Goal: Information Seeking & Learning: Learn about a topic

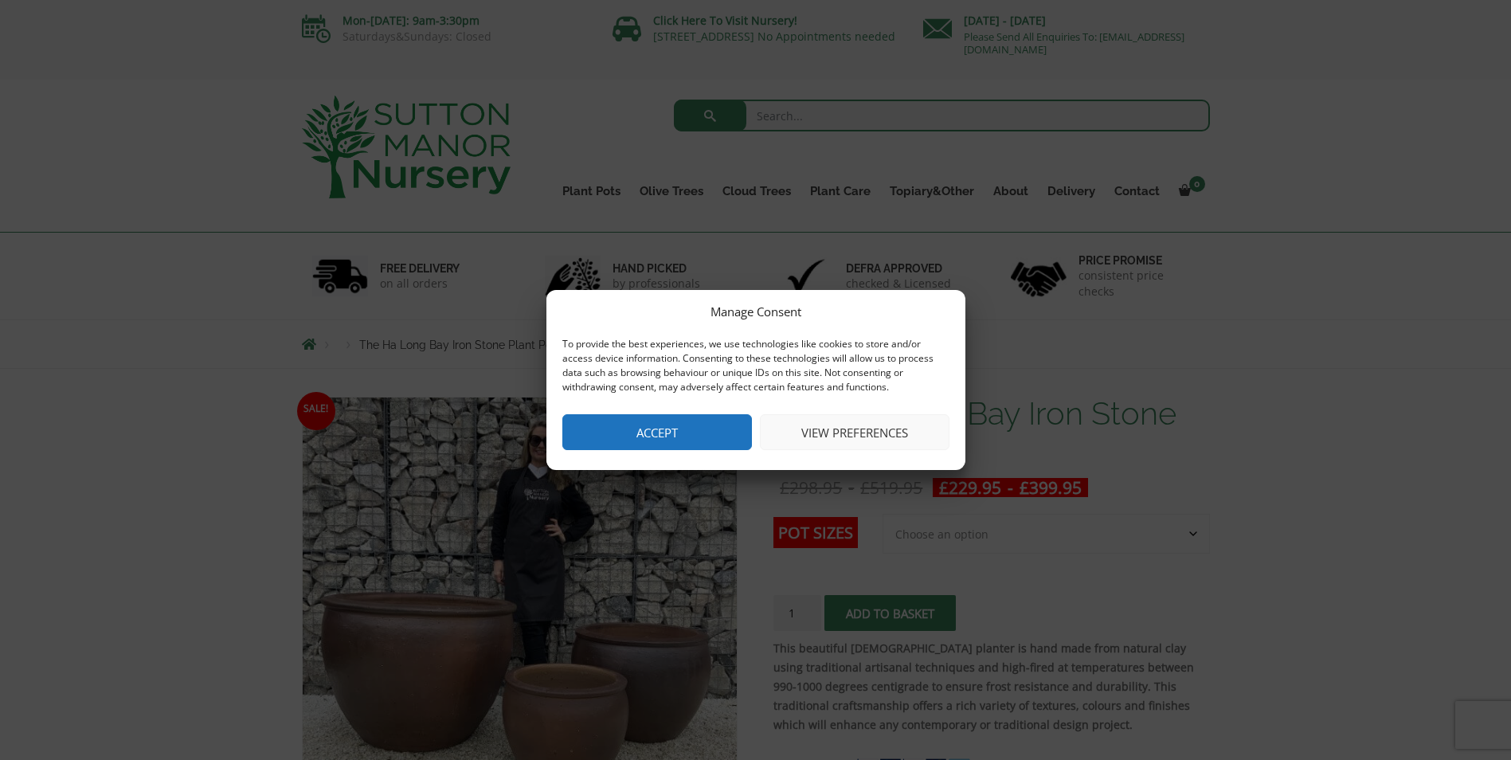
click at [672, 425] on button "Accept" at bounding box center [657, 432] width 190 height 36
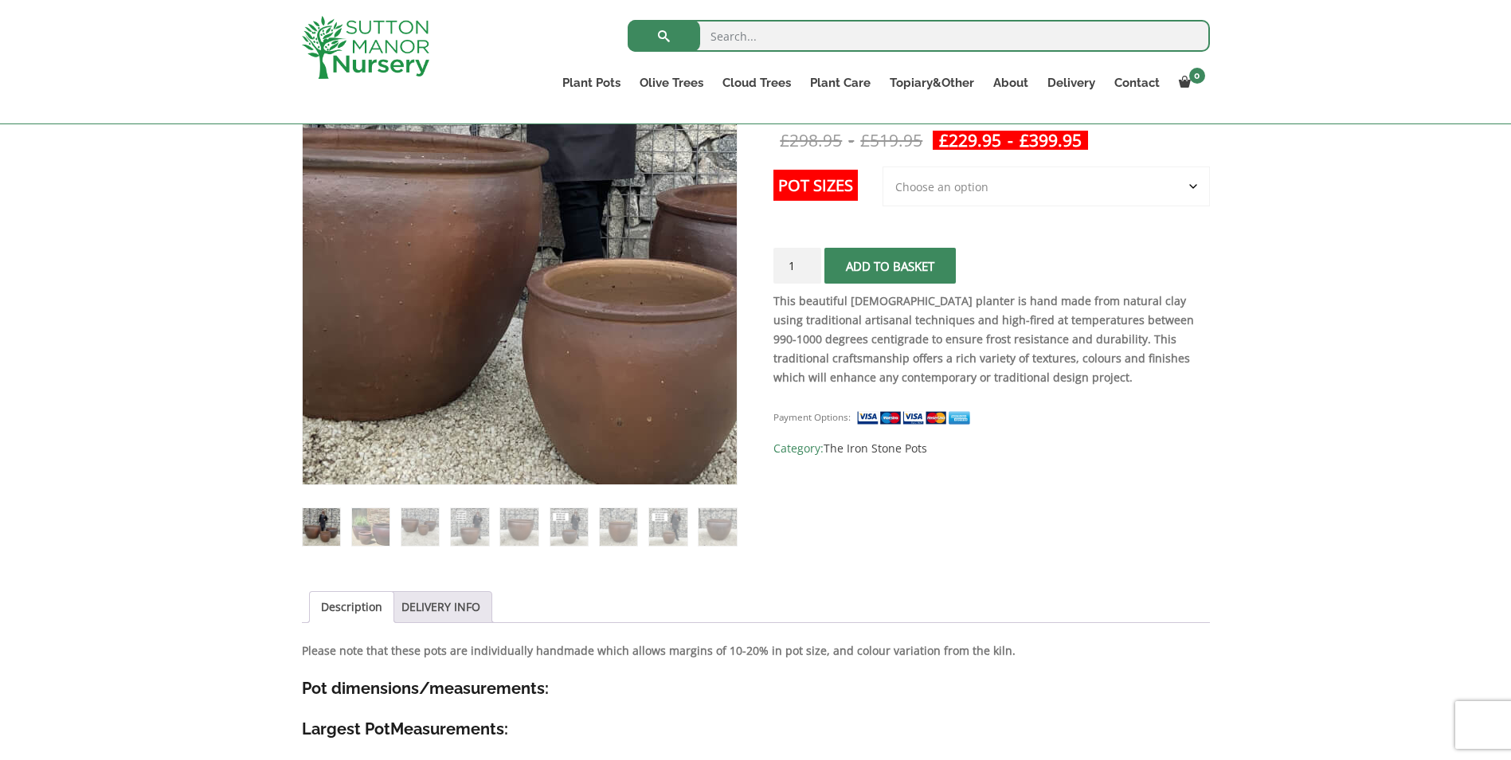
scroll to position [478, 0]
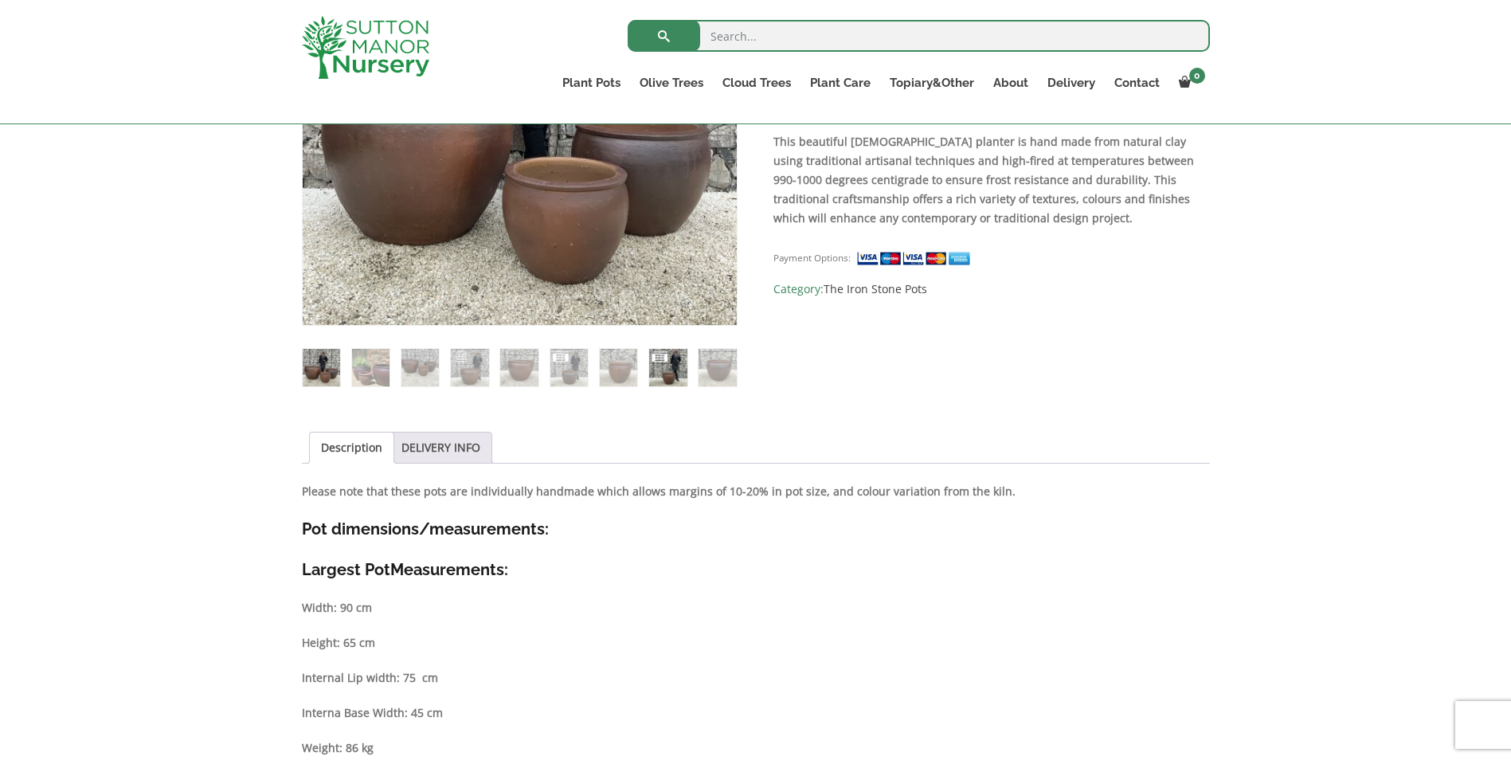
click at [679, 374] on img at bounding box center [667, 367] width 37 height 37
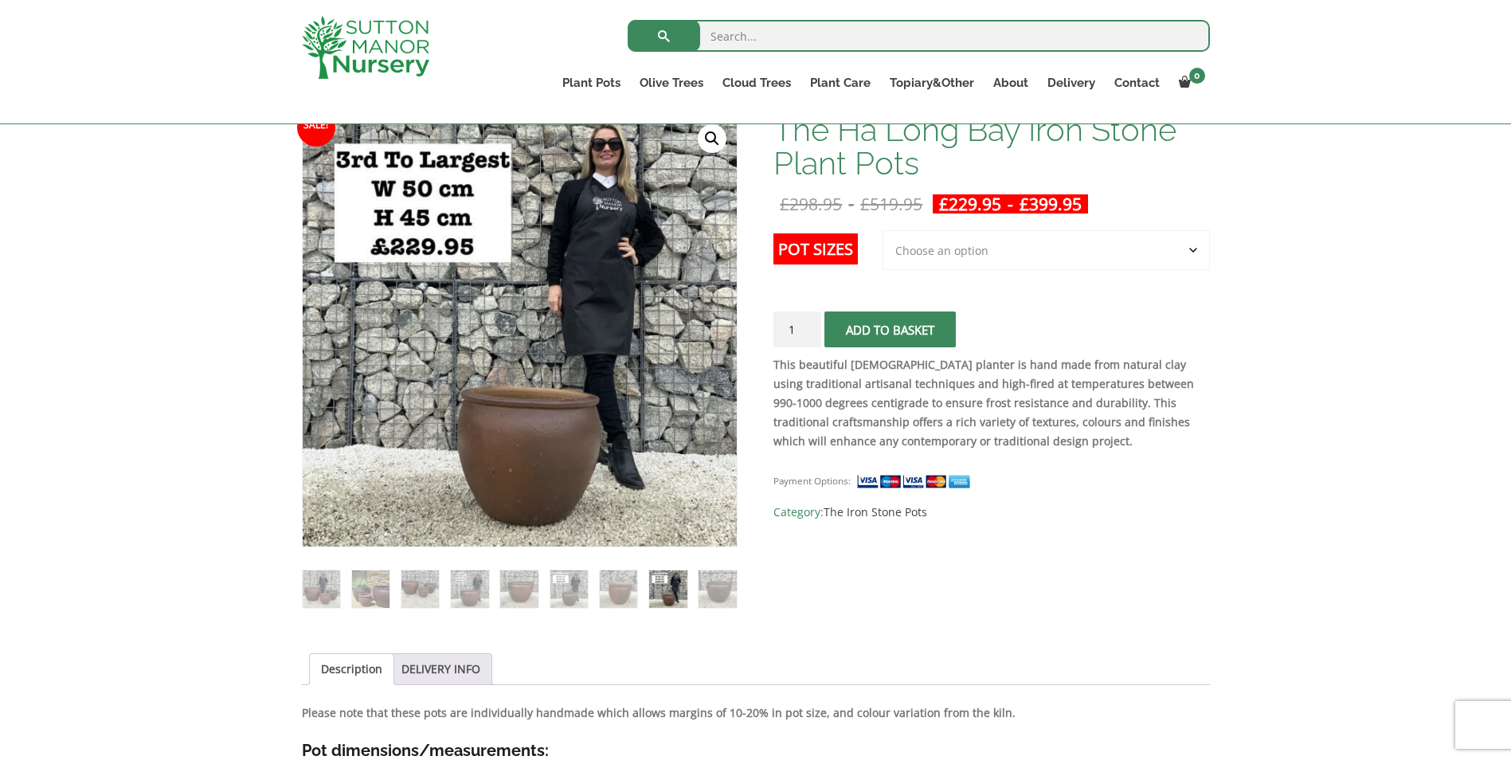
scroll to position [159, 0]
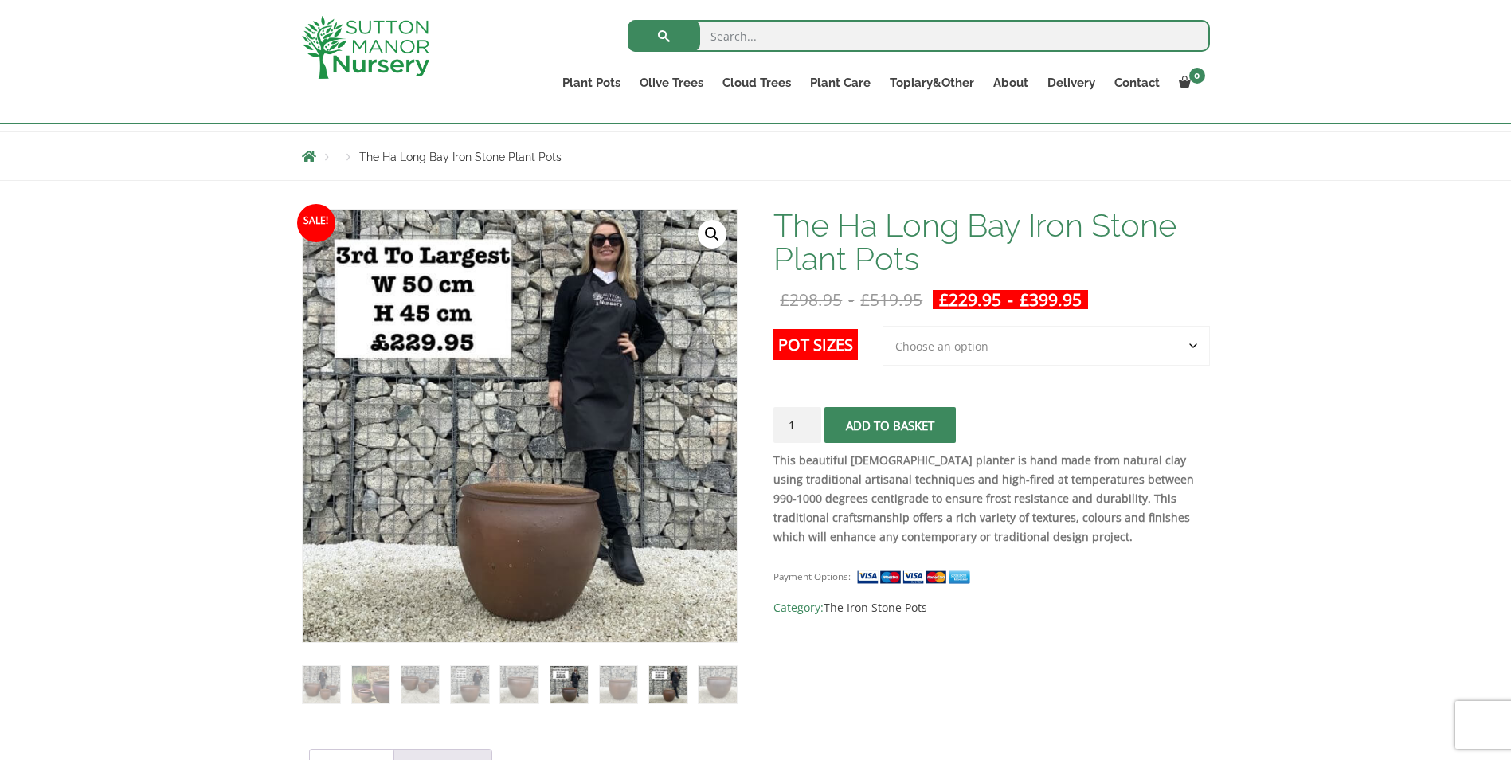
click at [573, 697] on img at bounding box center [568, 684] width 37 height 37
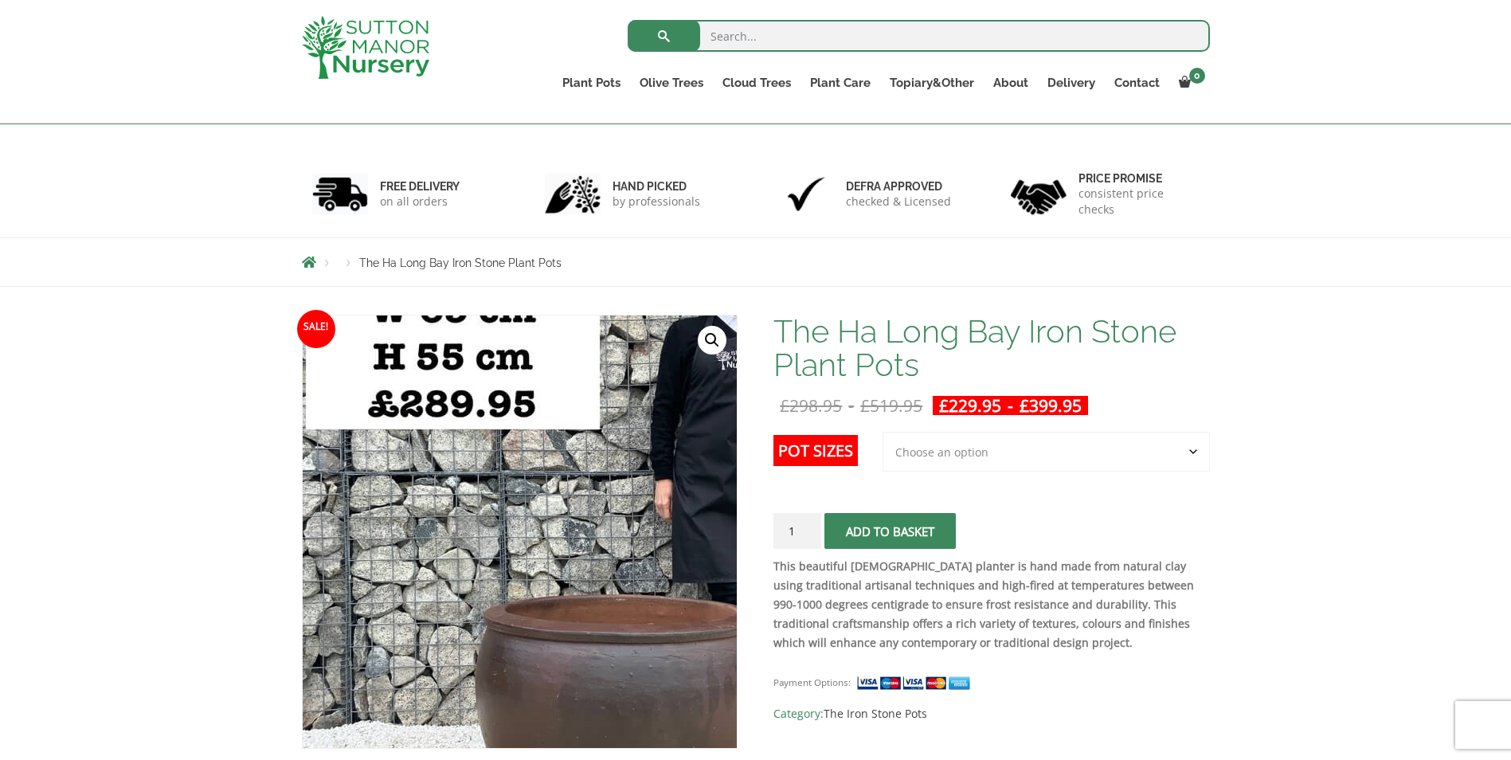
scroll to position [0, 0]
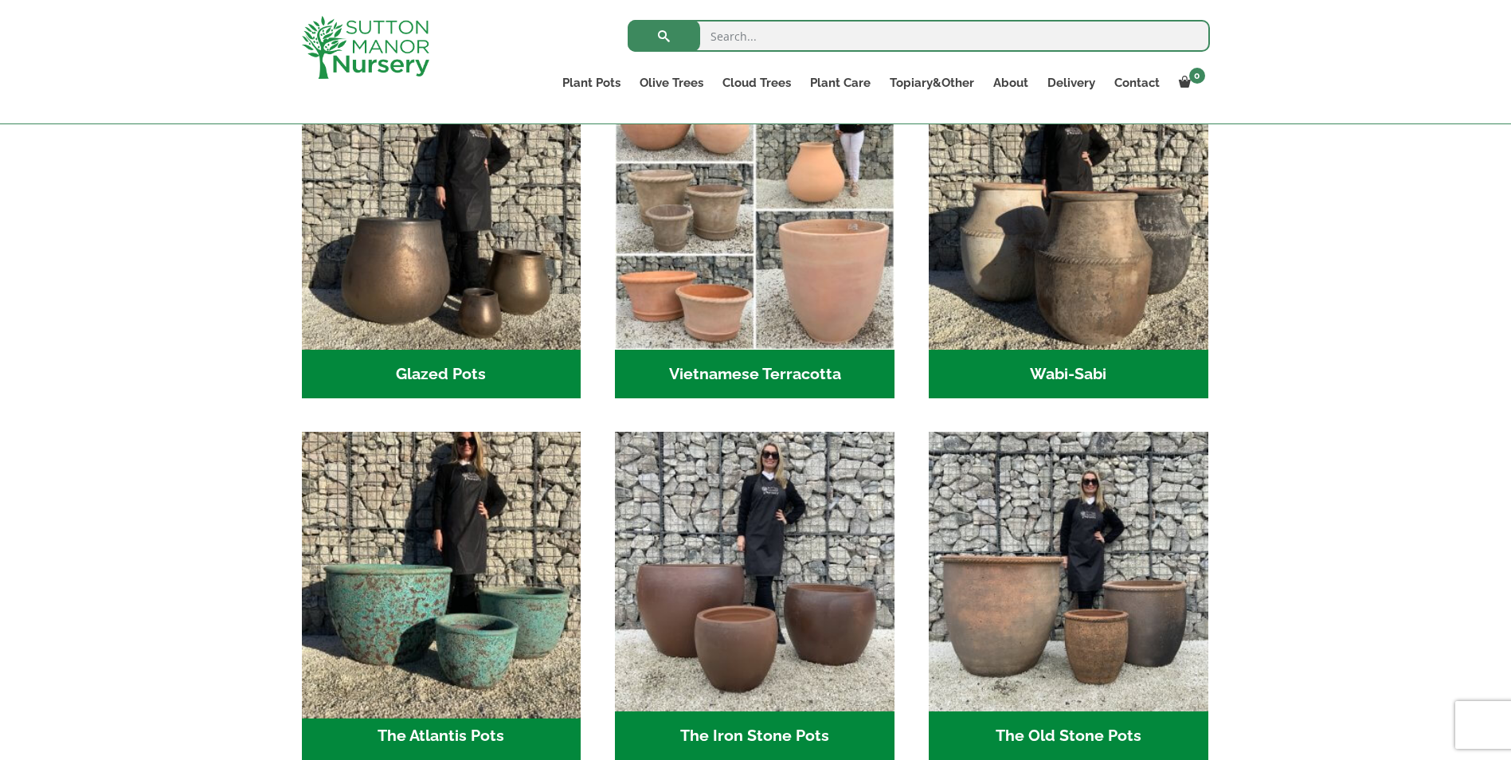
scroll to position [478, 0]
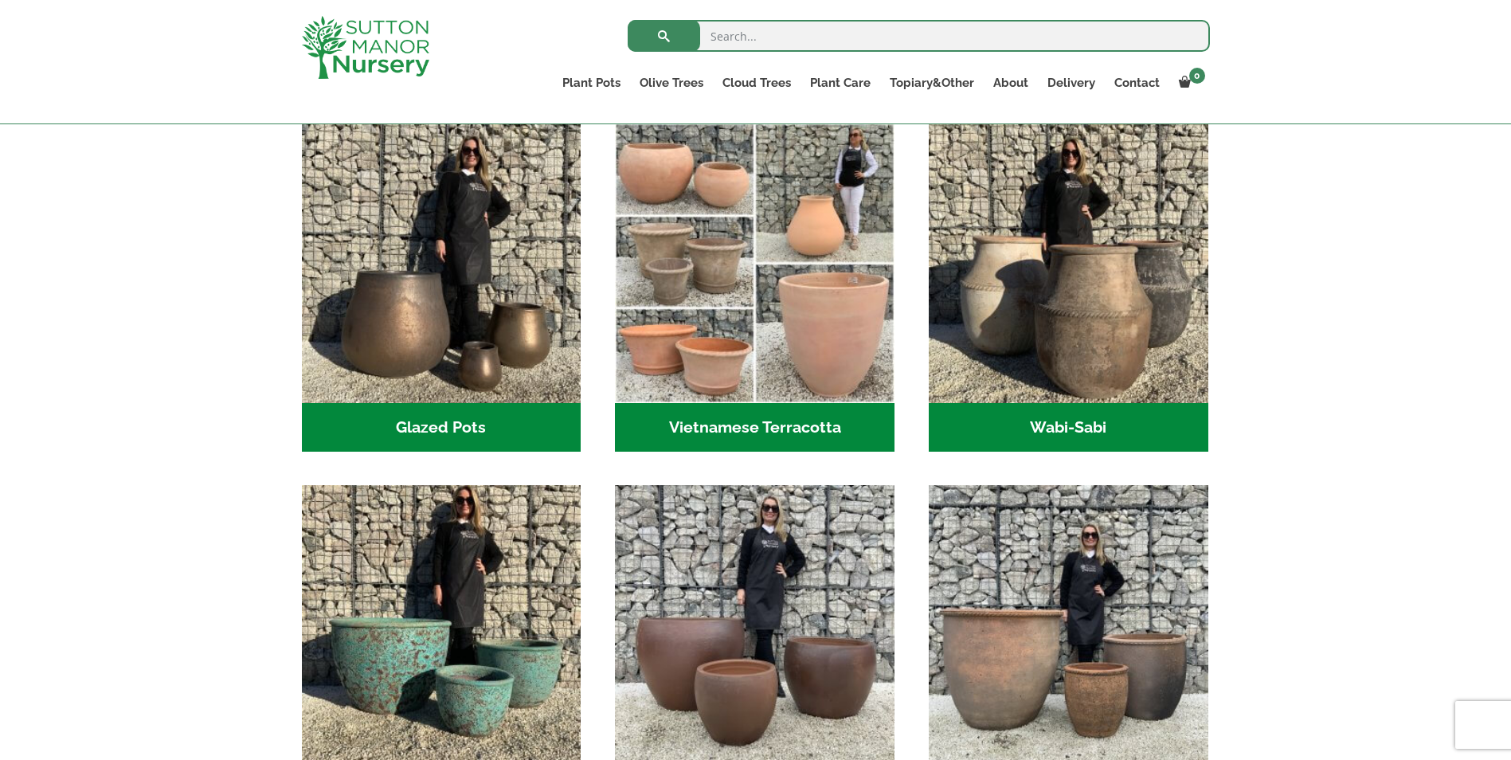
click at [1058, 423] on h2 "Wabi-Sabi (14)" at bounding box center [1069, 427] width 280 height 49
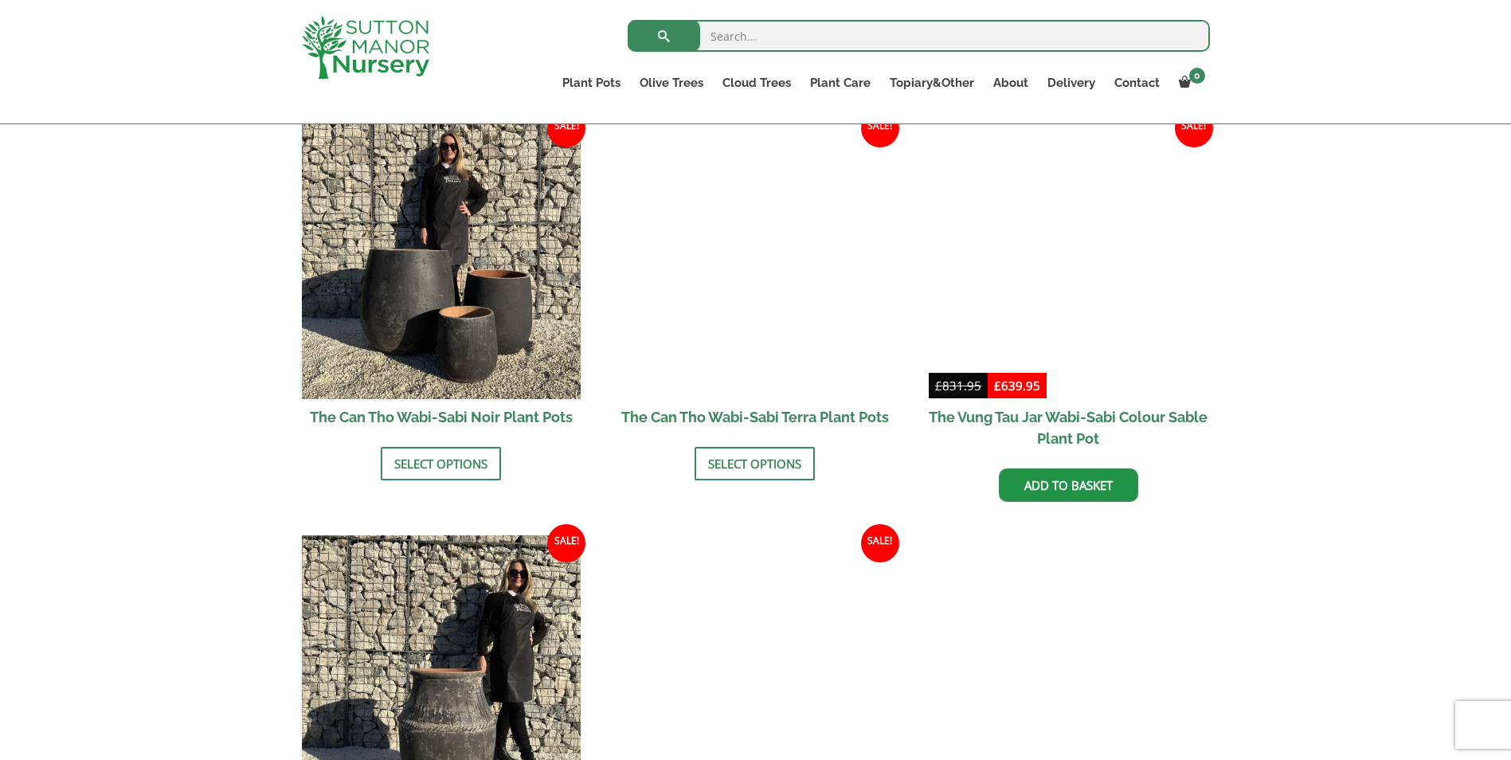
scroll to position [1752, 0]
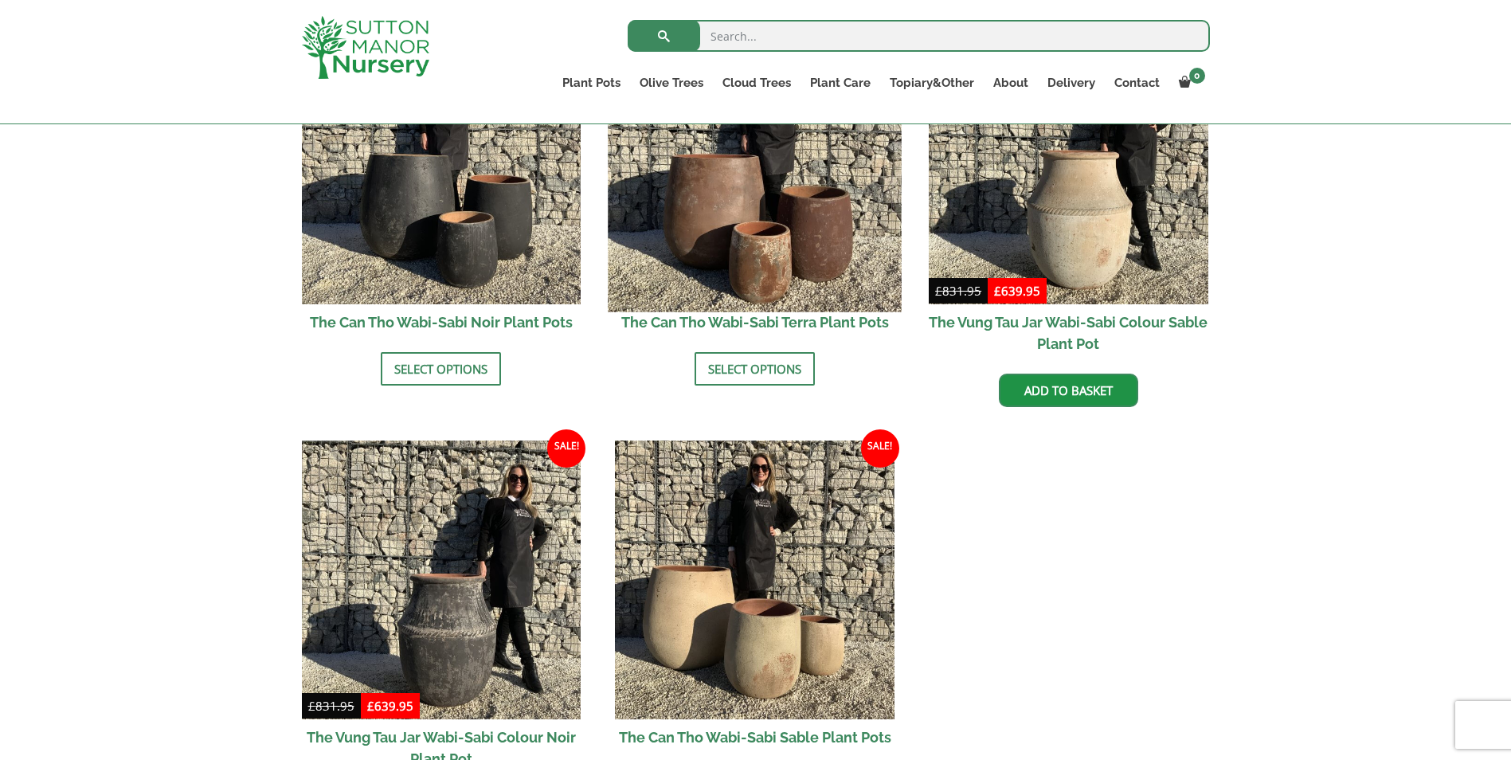
click at [702, 252] on img at bounding box center [755, 164] width 293 height 293
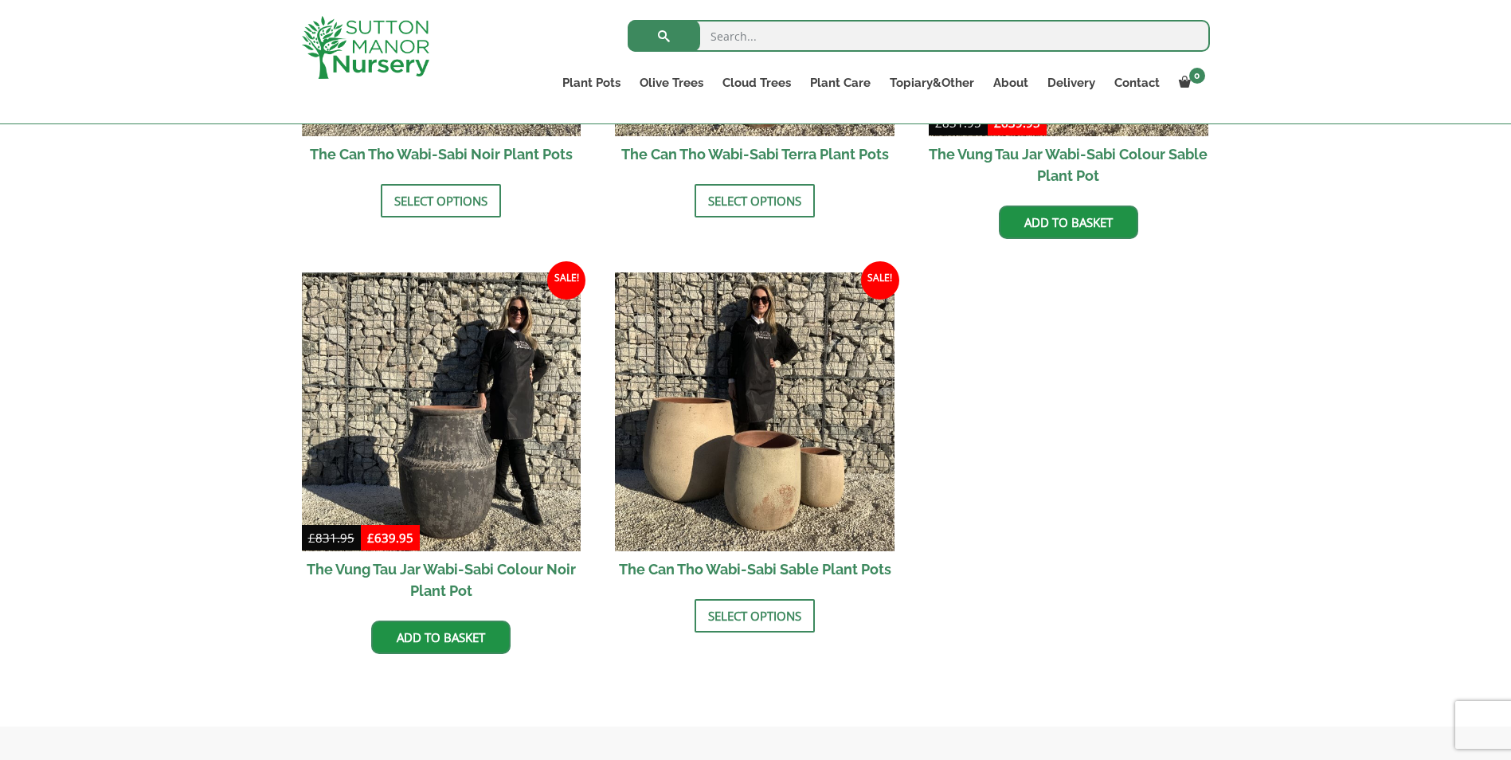
scroll to position [2071, 0]
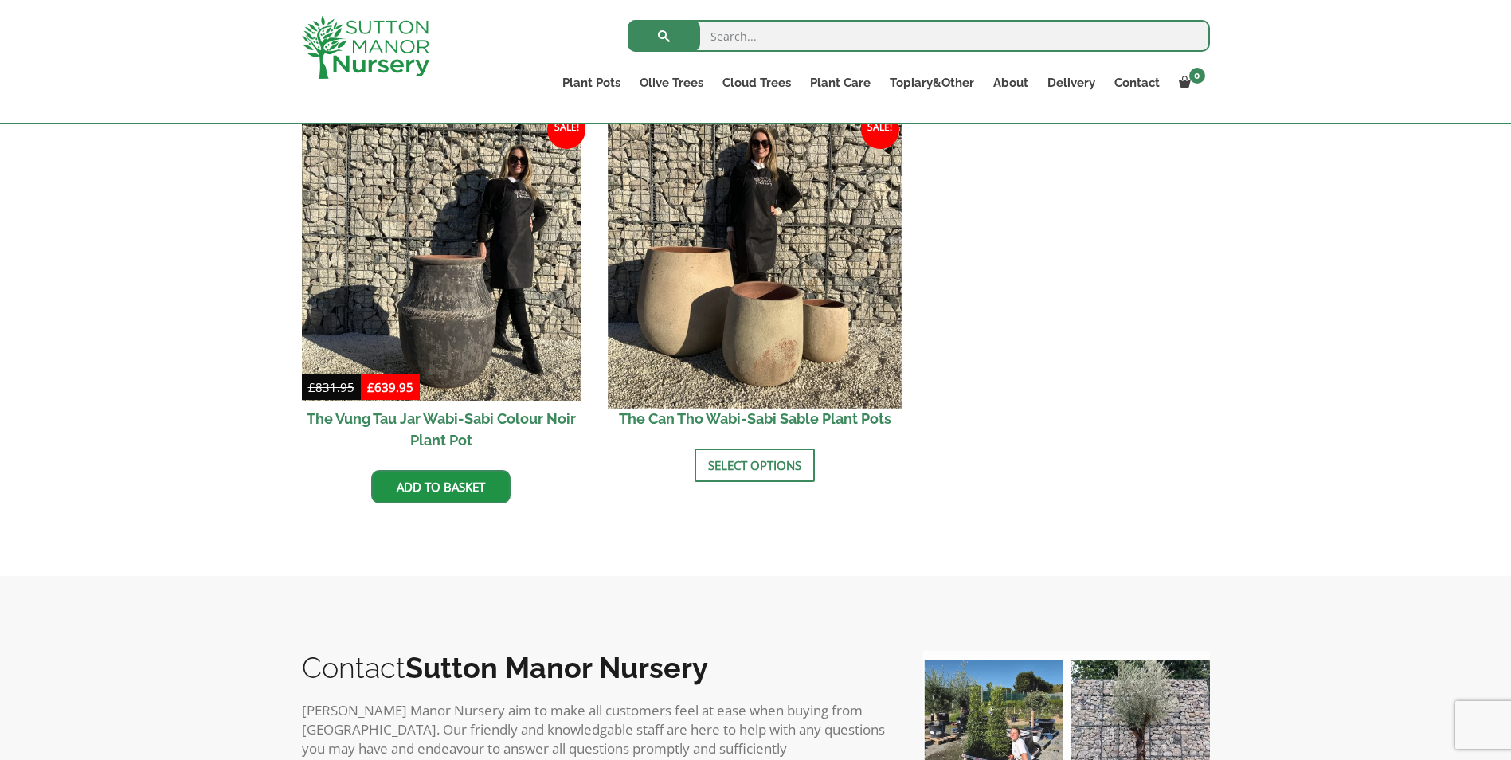
click at [714, 347] on img at bounding box center [755, 261] width 293 height 293
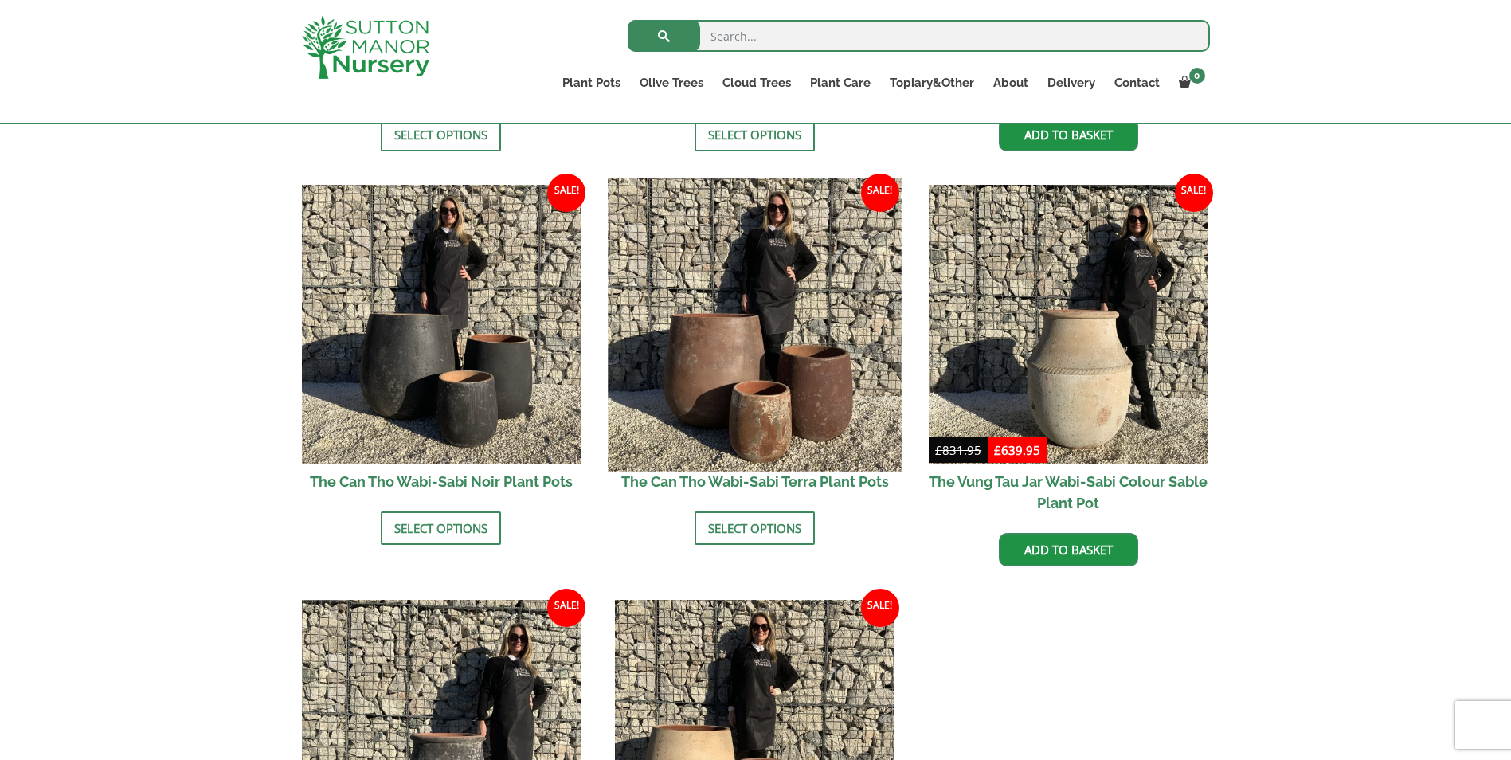
scroll to position [1752, 0]
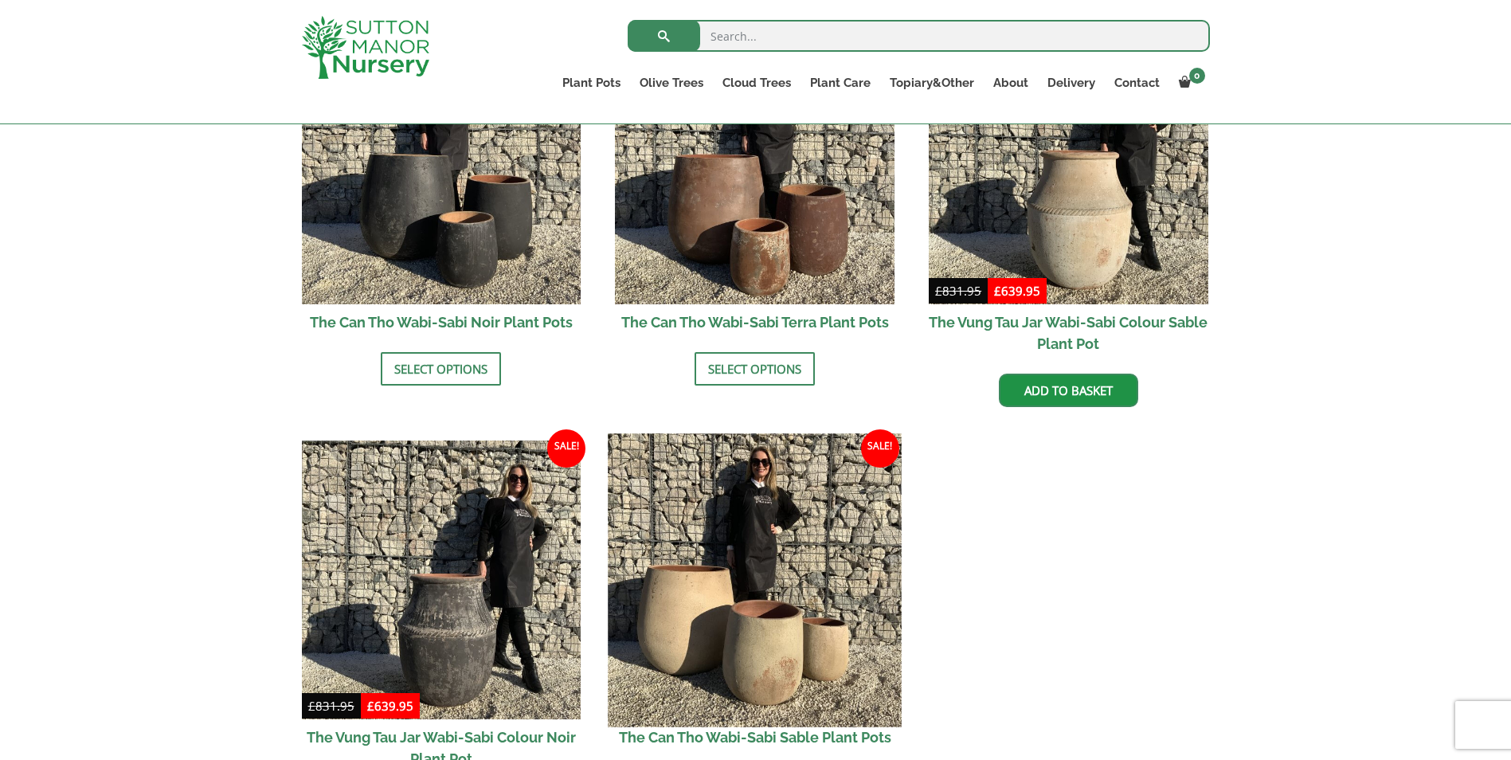
click at [666, 620] on img at bounding box center [755, 579] width 293 height 293
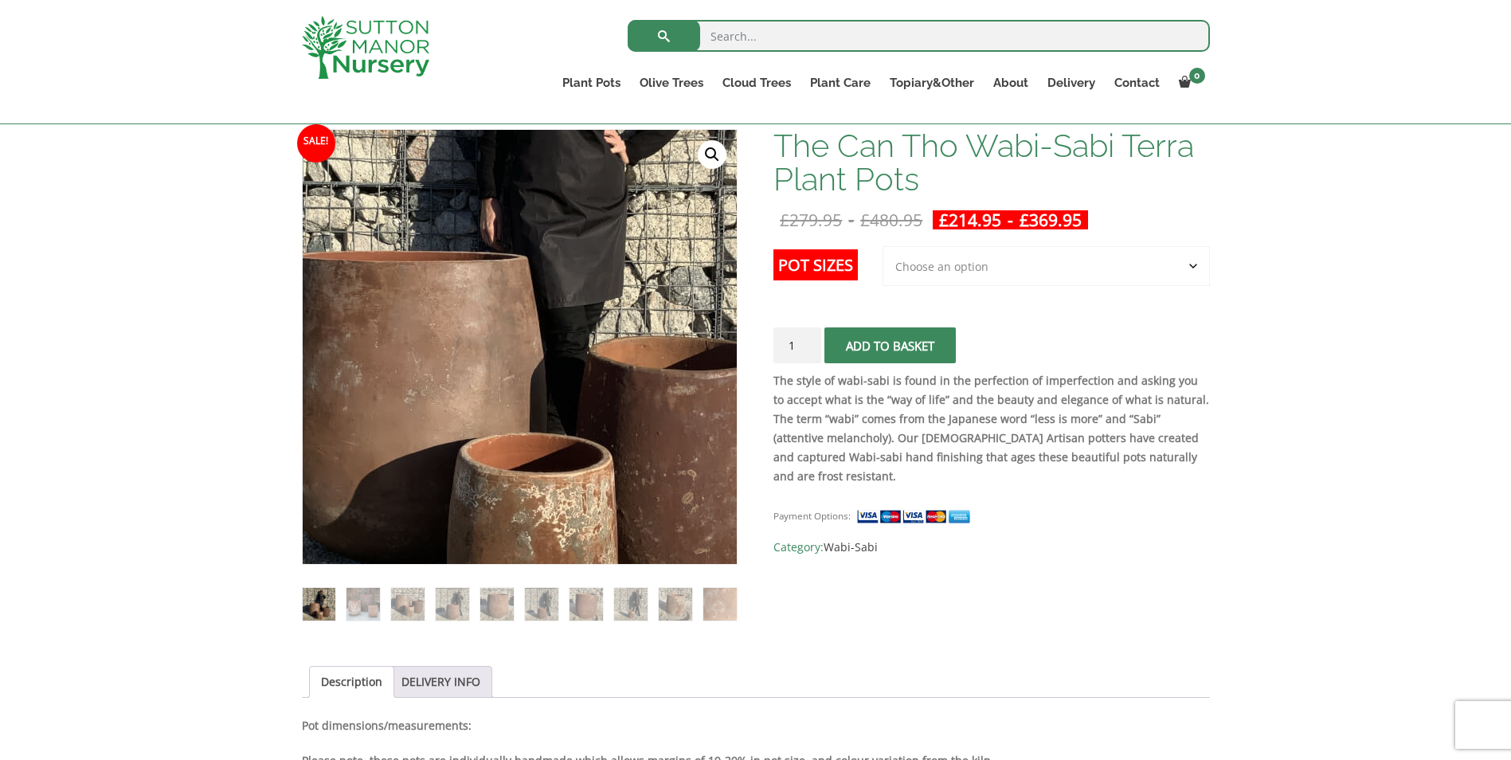
scroll to position [319, 0]
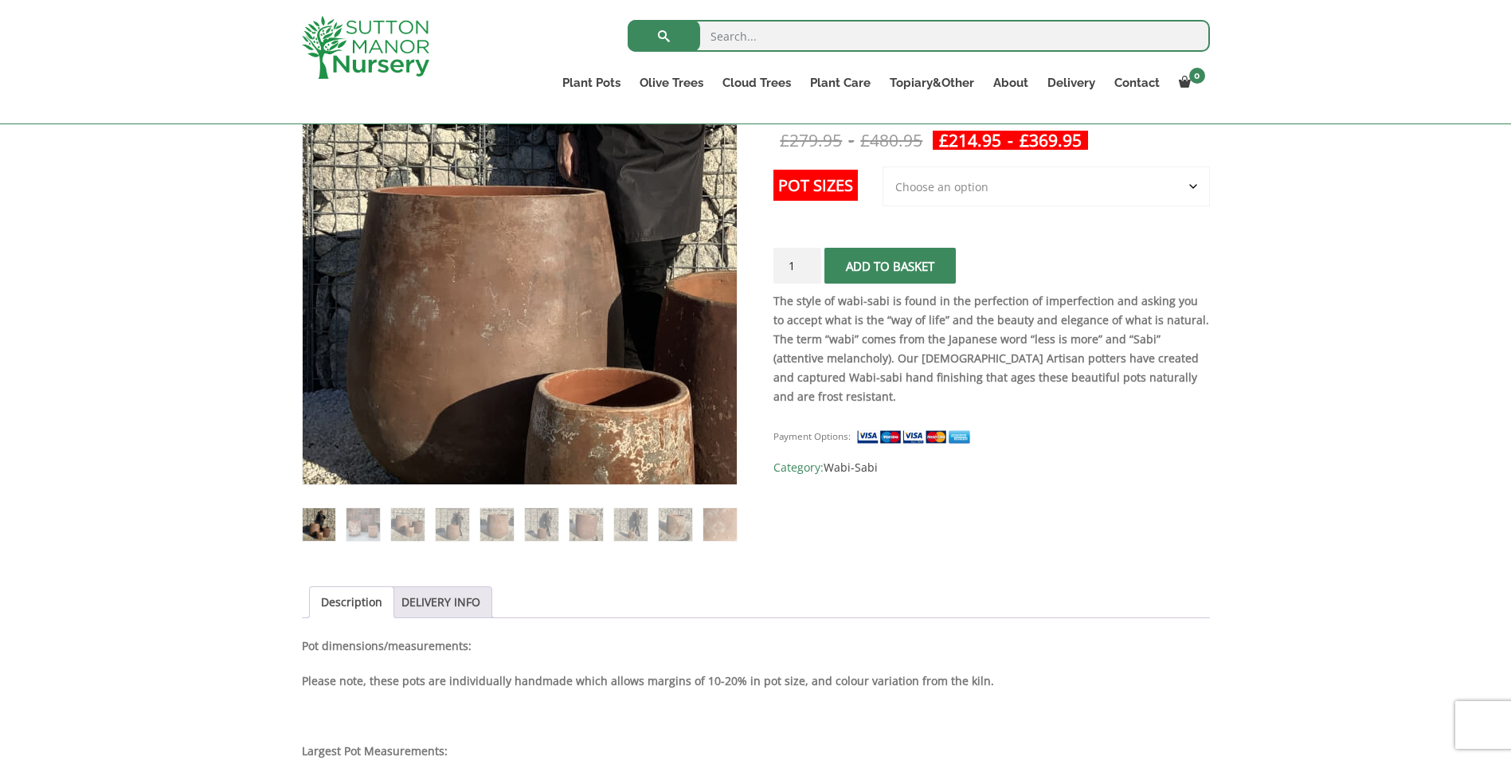
click at [429, 330] on img at bounding box center [594, 216] width 797 height 797
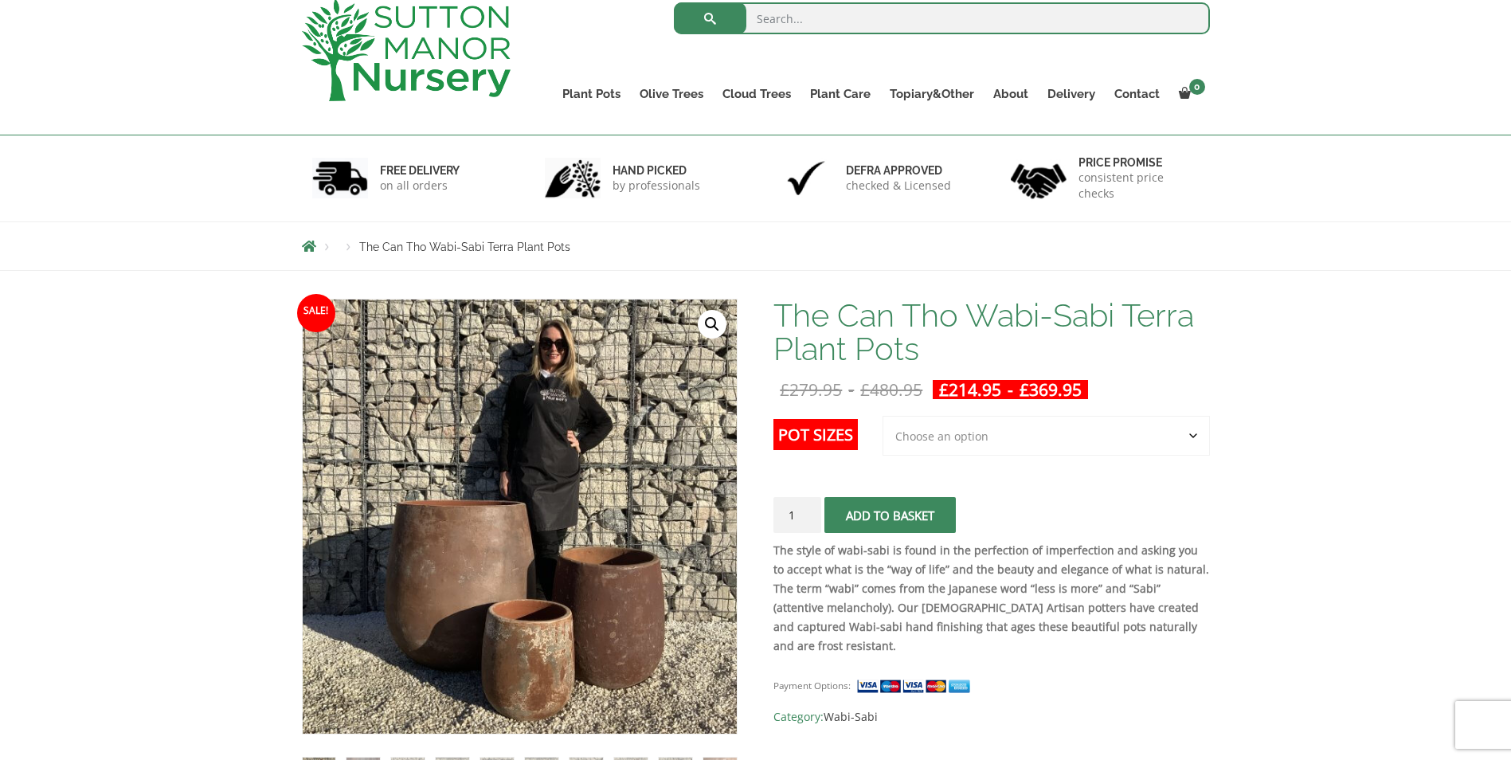
scroll to position [0, 0]
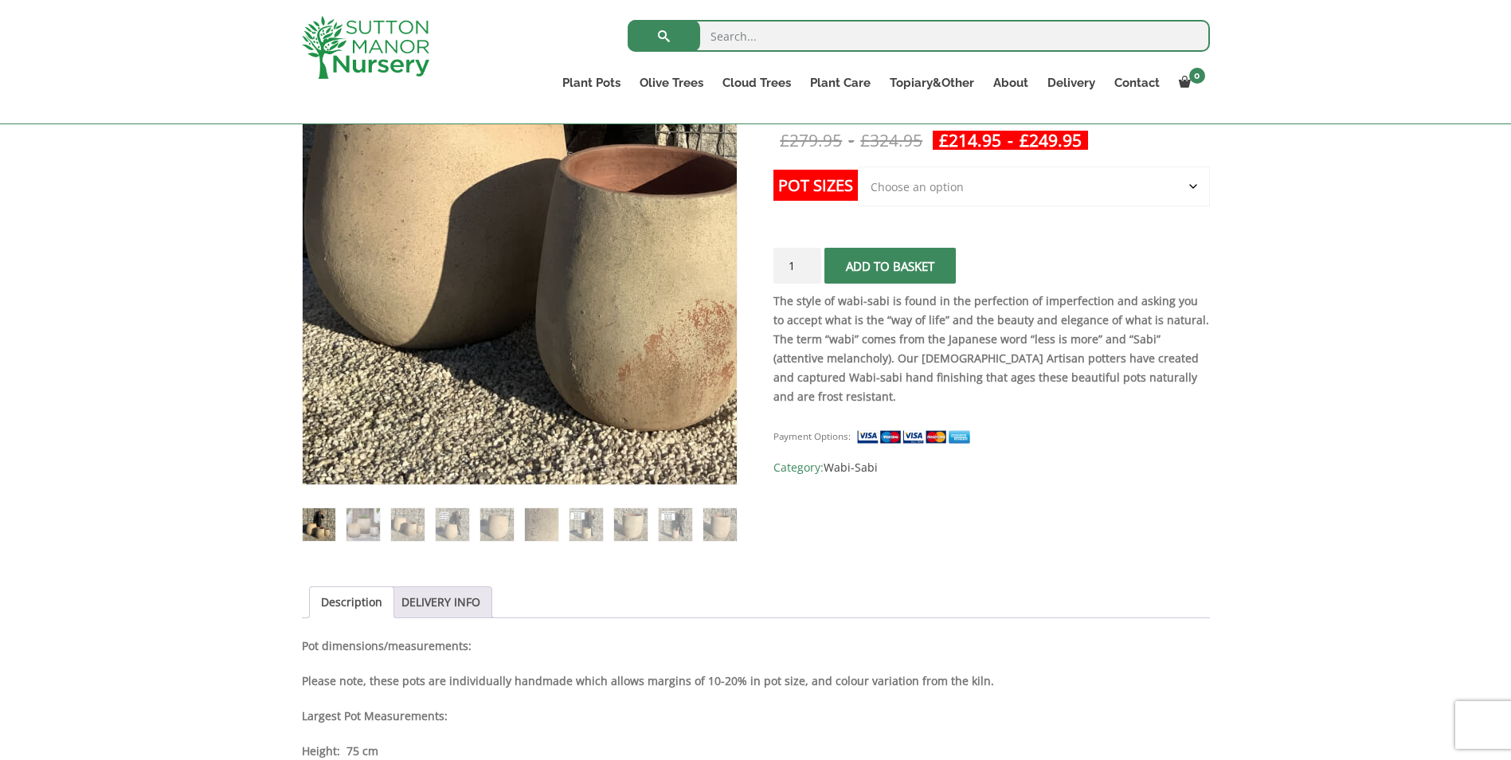
scroll to position [159, 0]
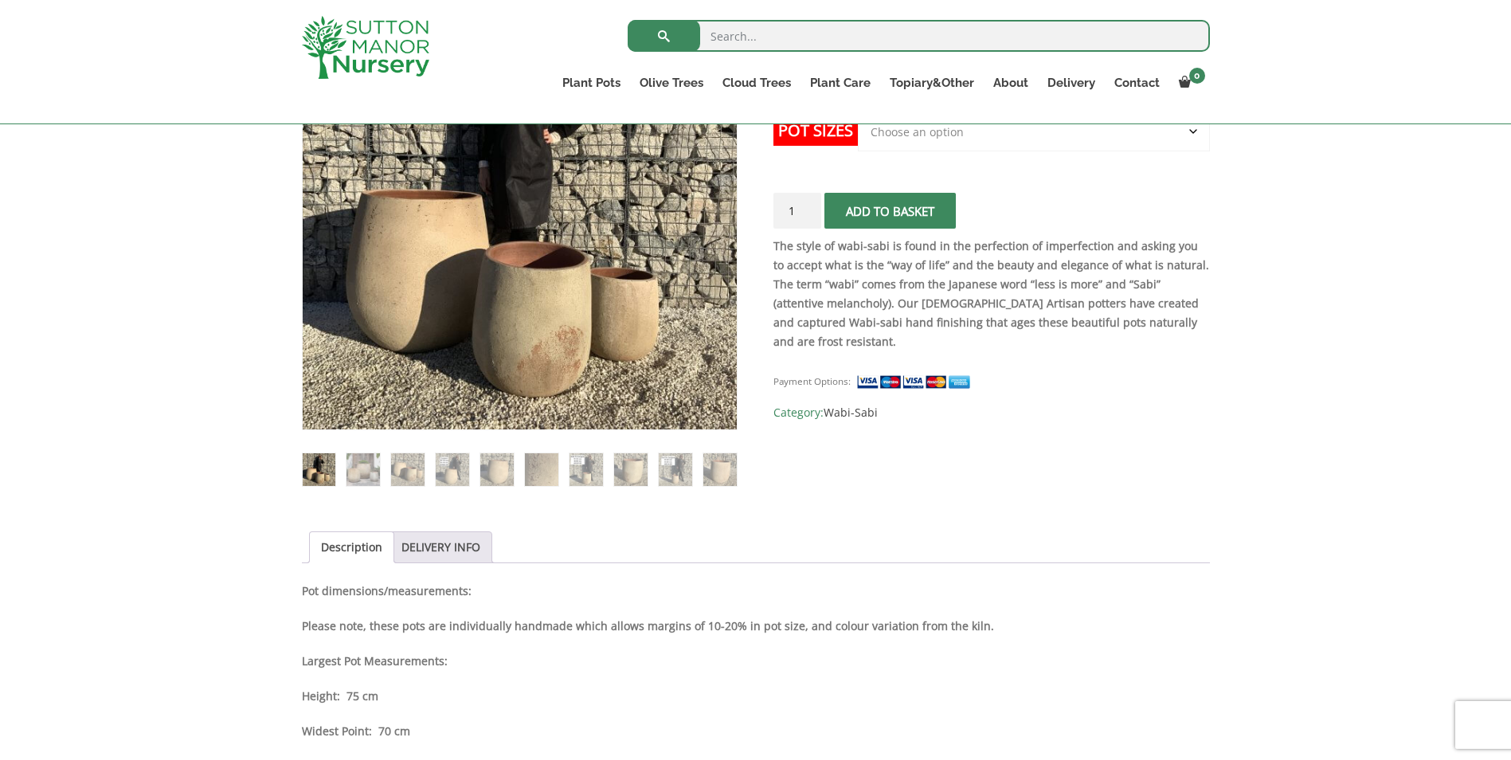
scroll to position [319, 0]
